Goal: Transaction & Acquisition: Purchase product/service

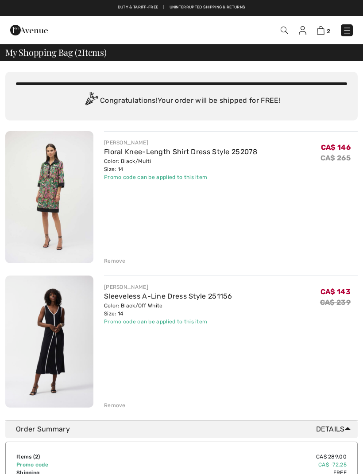
click at [62, 35] on div at bounding box center [78, 30] width 148 height 24
click at [286, 33] on img at bounding box center [285, 31] width 8 height 8
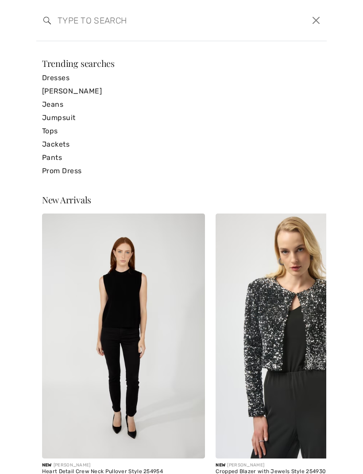
click at [77, 31] on input "search" at bounding box center [150, 20] width 199 height 27
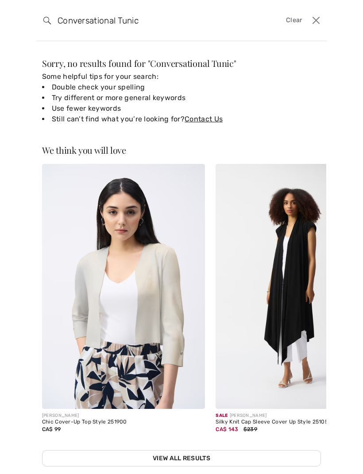
click at [117, 18] on input "Conversational Tunic" at bounding box center [150, 20] width 199 height 27
click at [122, 23] on input "Conversational Tunic" at bounding box center [150, 20] width 199 height 27
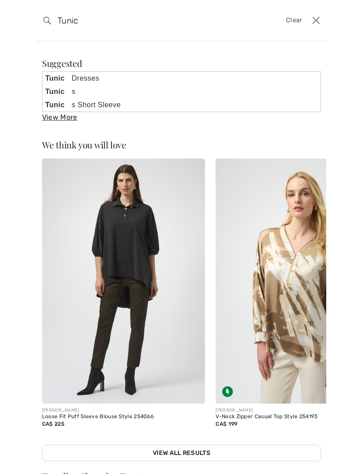
type input "Tunic"
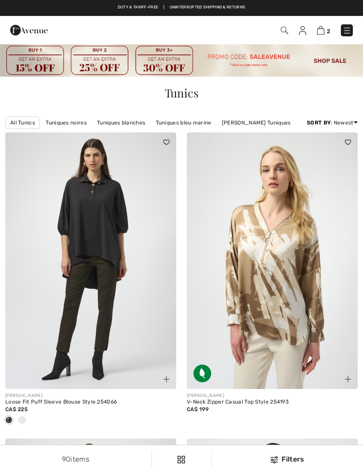
checkbox input "true"
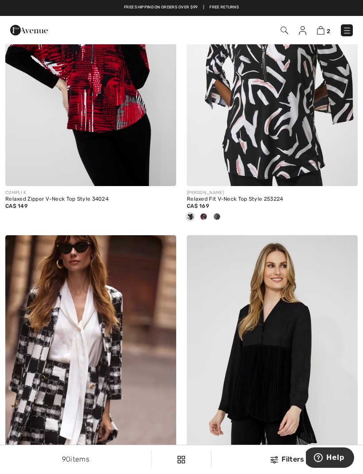
scroll to position [1109, 0]
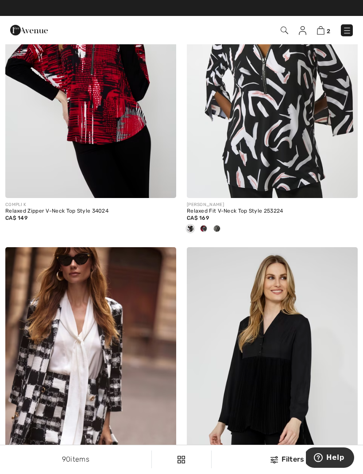
click at [205, 232] on div at bounding box center [203, 229] width 13 height 15
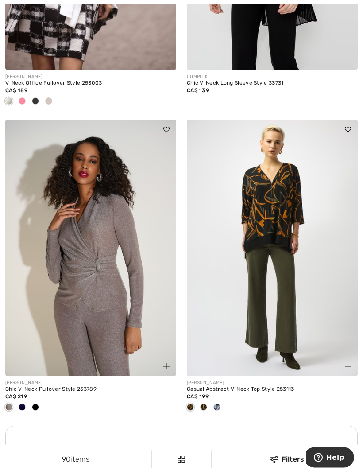
scroll to position [1543, 0]
click at [272, 195] on img at bounding box center [272, 248] width 171 height 257
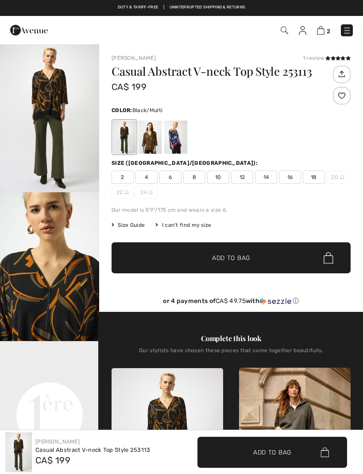
checkbox input "true"
click at [179, 138] on div at bounding box center [175, 137] width 23 height 33
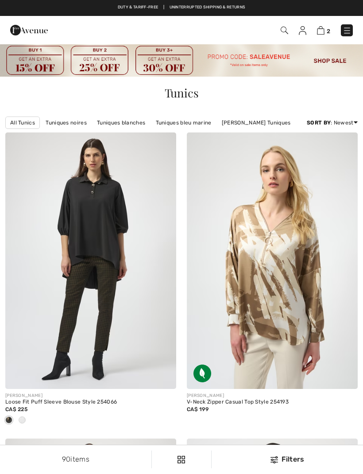
scroll to position [1572, 0]
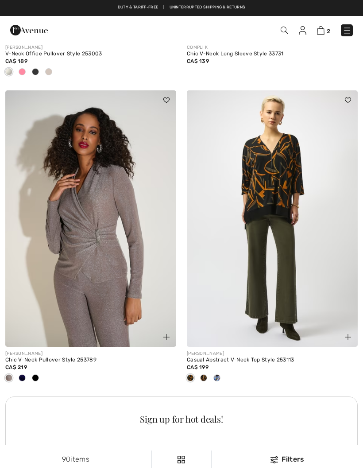
checkbox input "true"
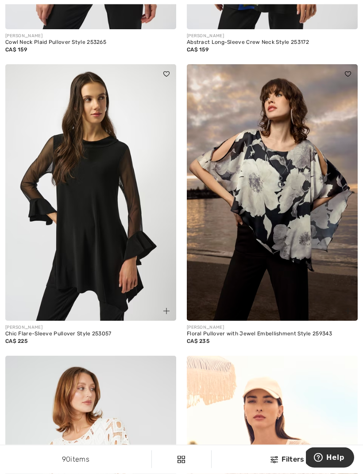
scroll to position [2429, 0]
click at [91, 233] on img at bounding box center [90, 192] width 171 height 257
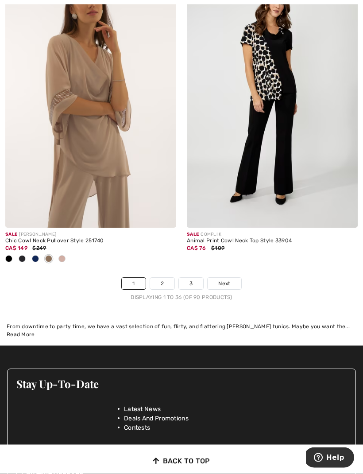
scroll to position [5592, 0]
click at [225, 280] on span "Next" at bounding box center [224, 284] width 12 height 8
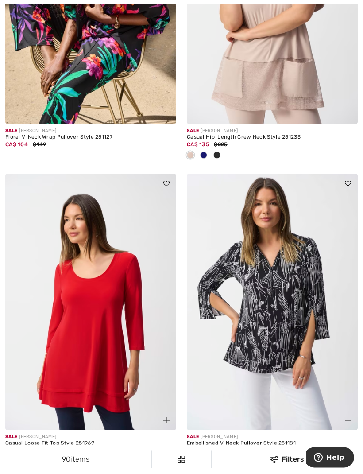
scroll to position [265, 0]
click at [277, 307] on img at bounding box center [272, 302] width 171 height 257
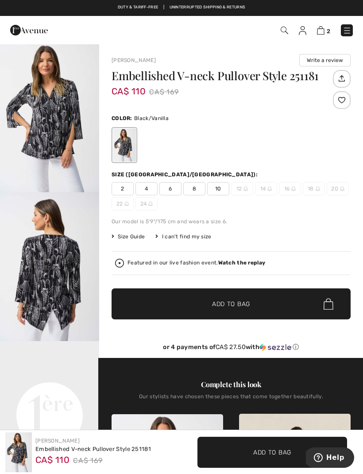
click at [242, 265] on strong "Watch the replay" at bounding box center [241, 263] width 47 height 6
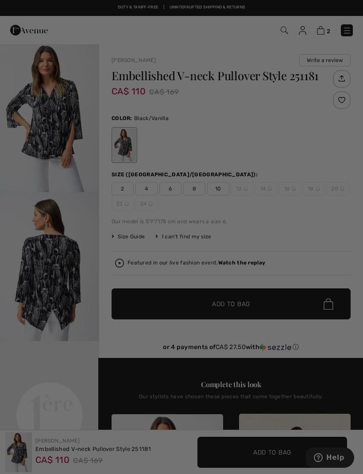
checkbox input "true"
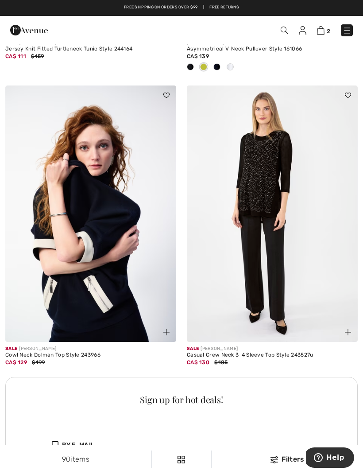
scroll to position [1576, 0]
